Goal: Find specific page/section: Find specific page/section

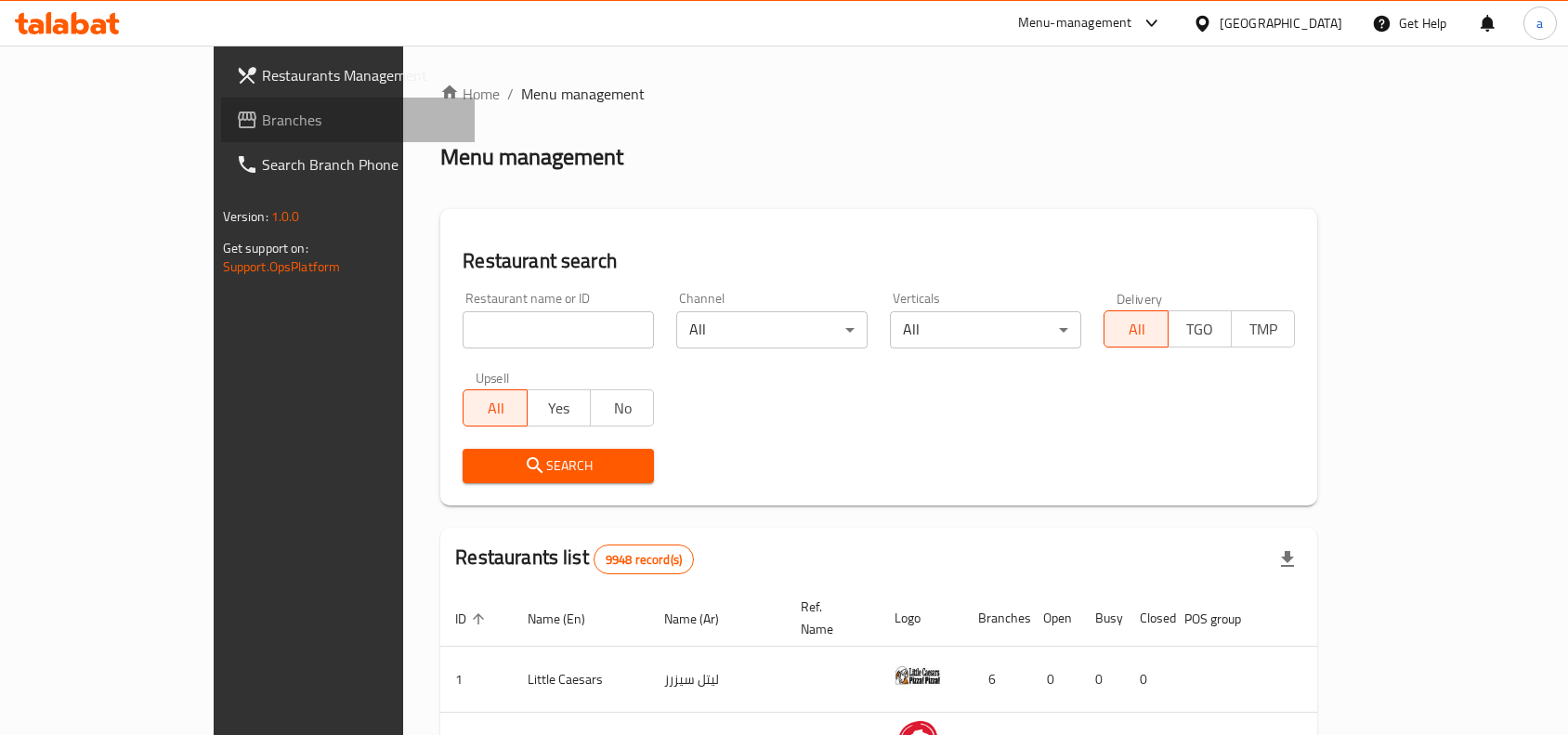
click at [262, 123] on span "Branches" at bounding box center [362, 120] width 199 height 22
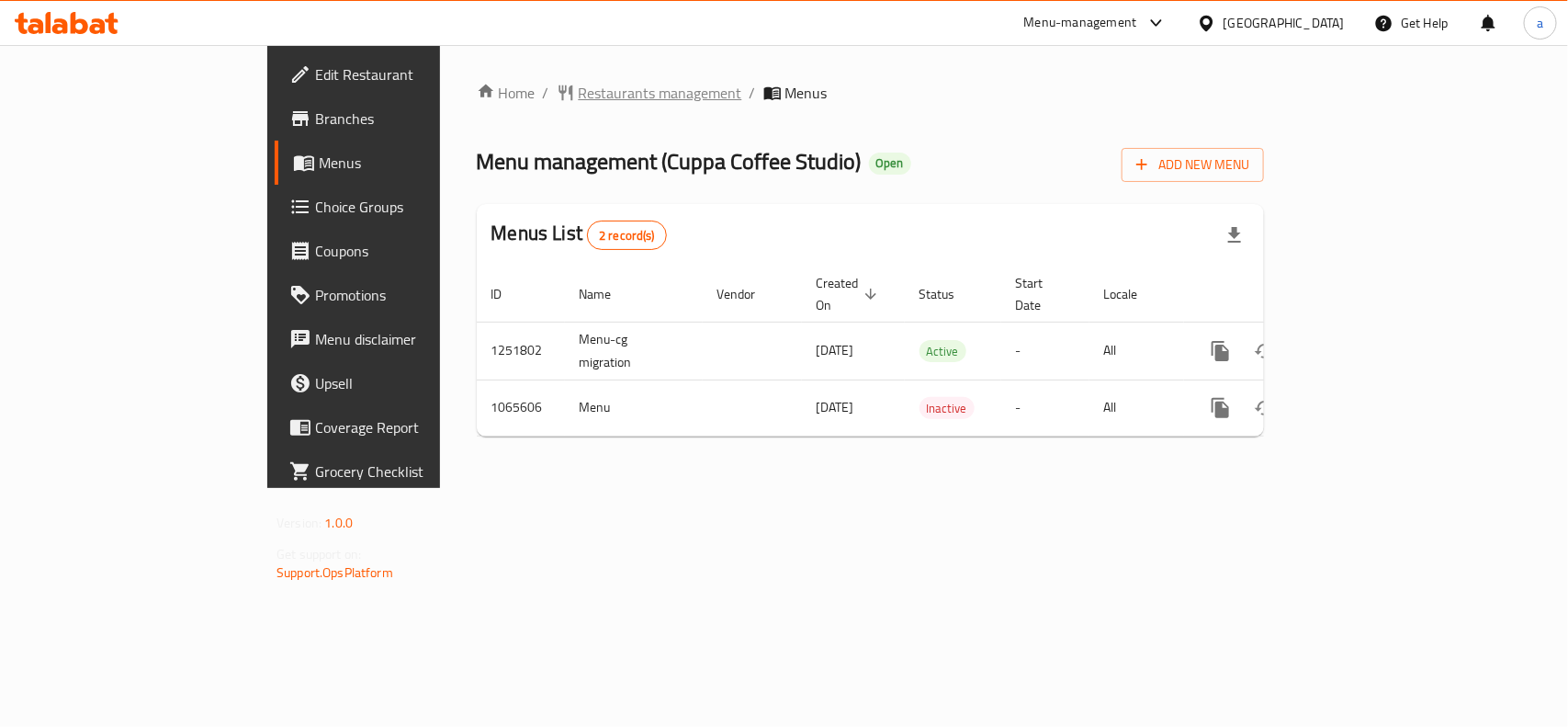
click at [579, 88] on span "Restaurants management" at bounding box center [660, 93] width 163 height 22
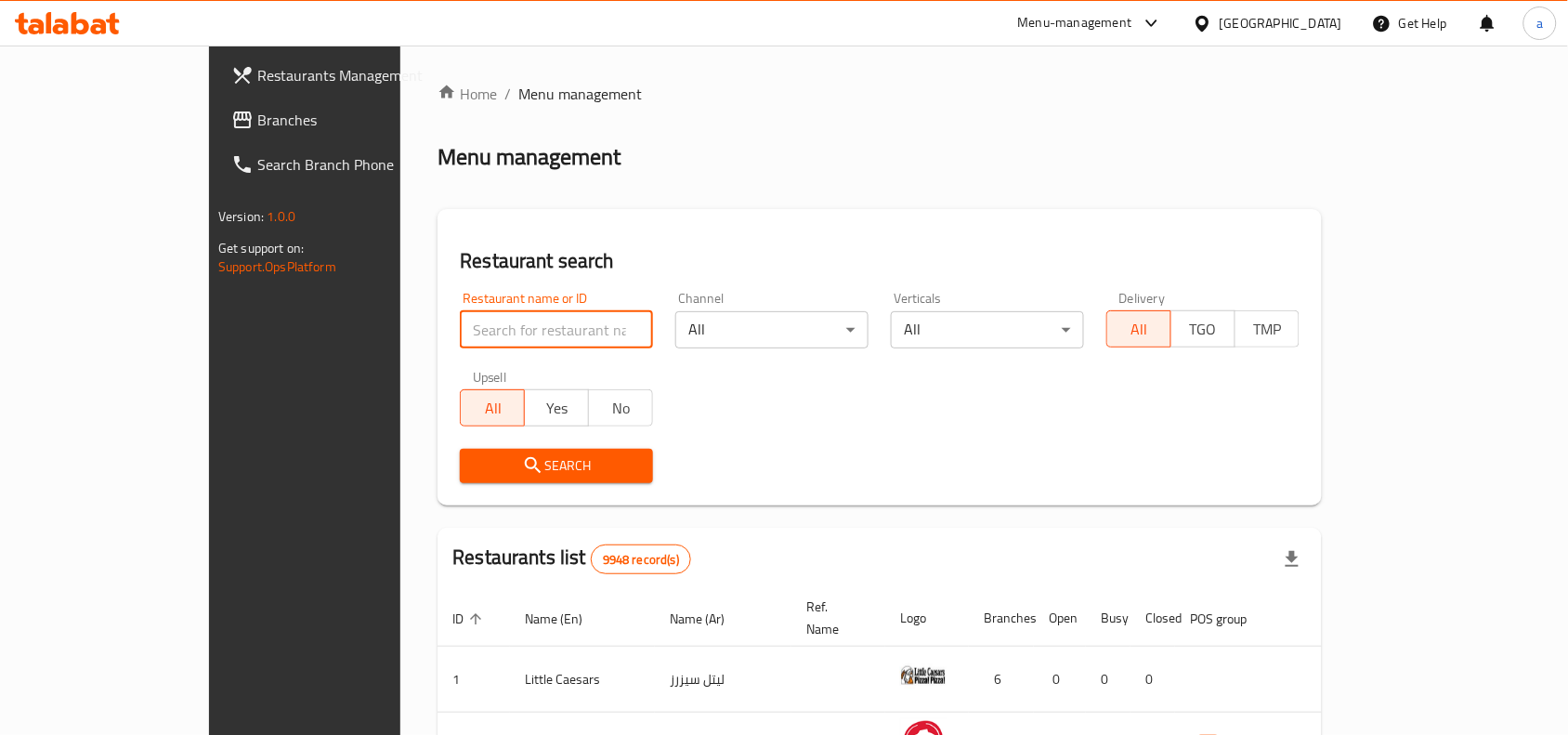
click at [488, 328] on input "search" at bounding box center [556, 330] width 193 height 38
paste input "663353"
type input "663353"
click button "Search" at bounding box center [556, 466] width 193 height 35
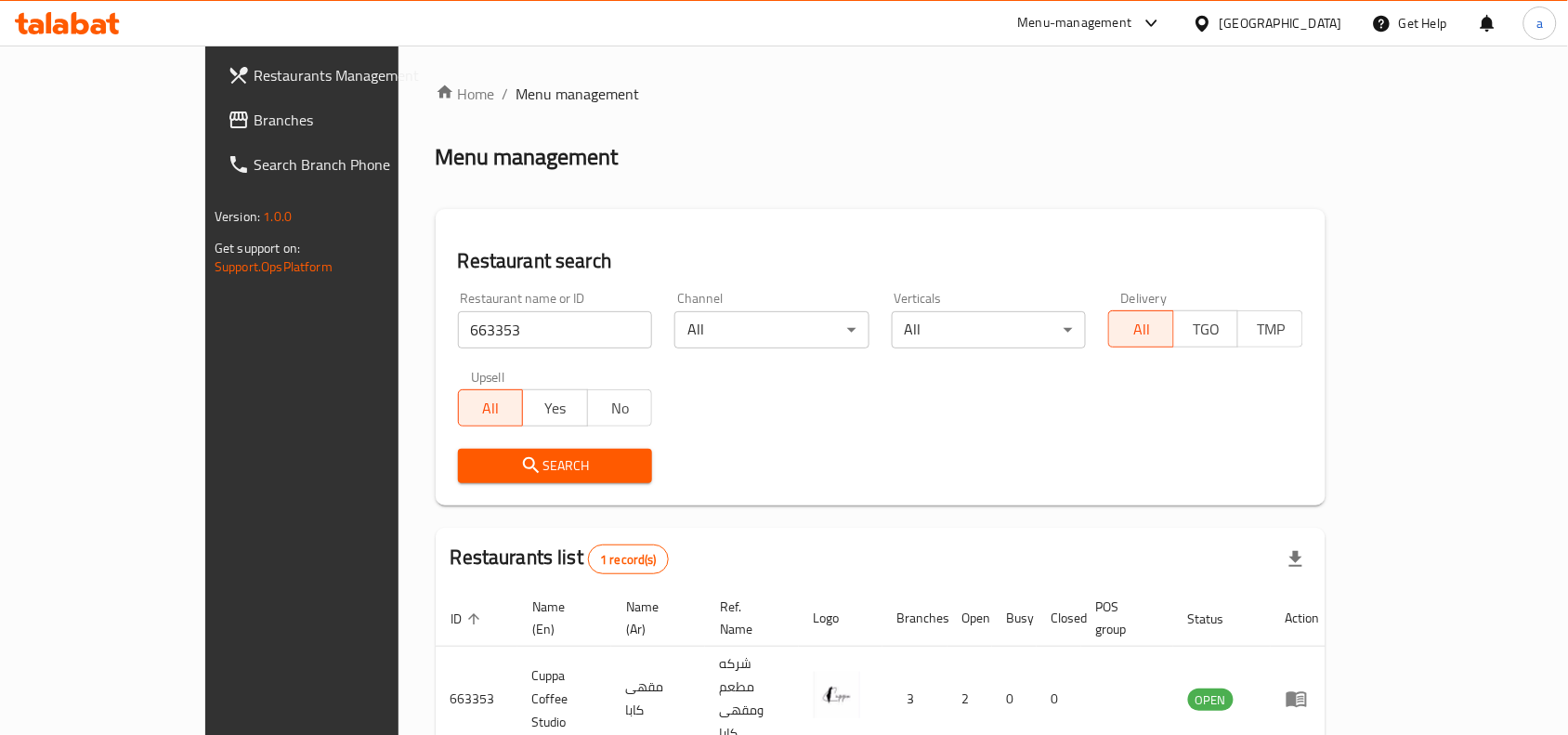
click at [980, 442] on div "Search" at bounding box center [880, 466] width 868 height 57
click at [254, 126] on span "Branches" at bounding box center [353, 120] width 199 height 22
